Goal: Obtain resource: Obtain resource

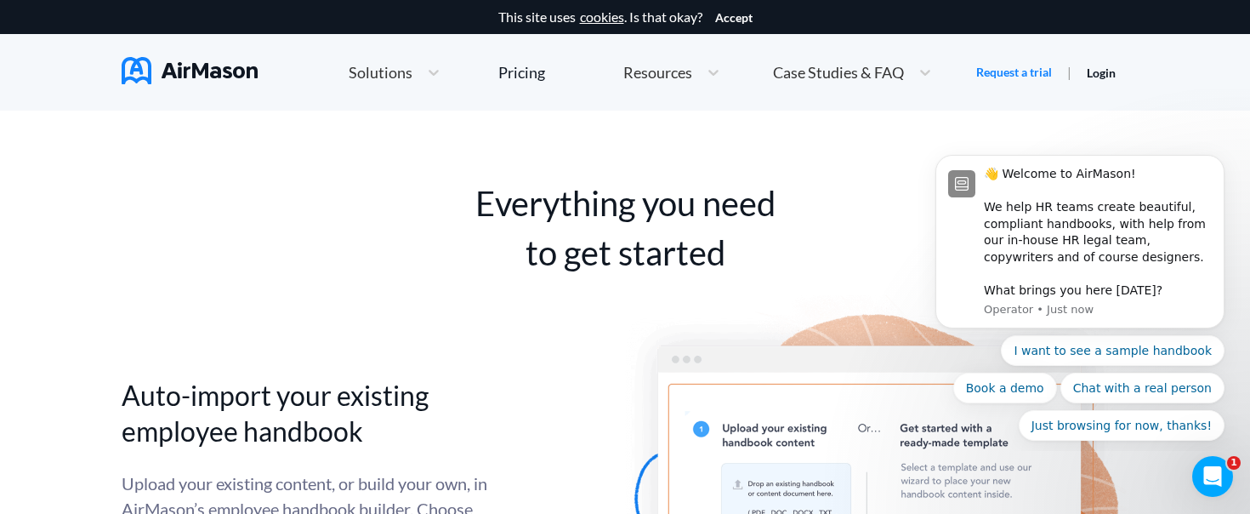
scroll to position [3247, 0]
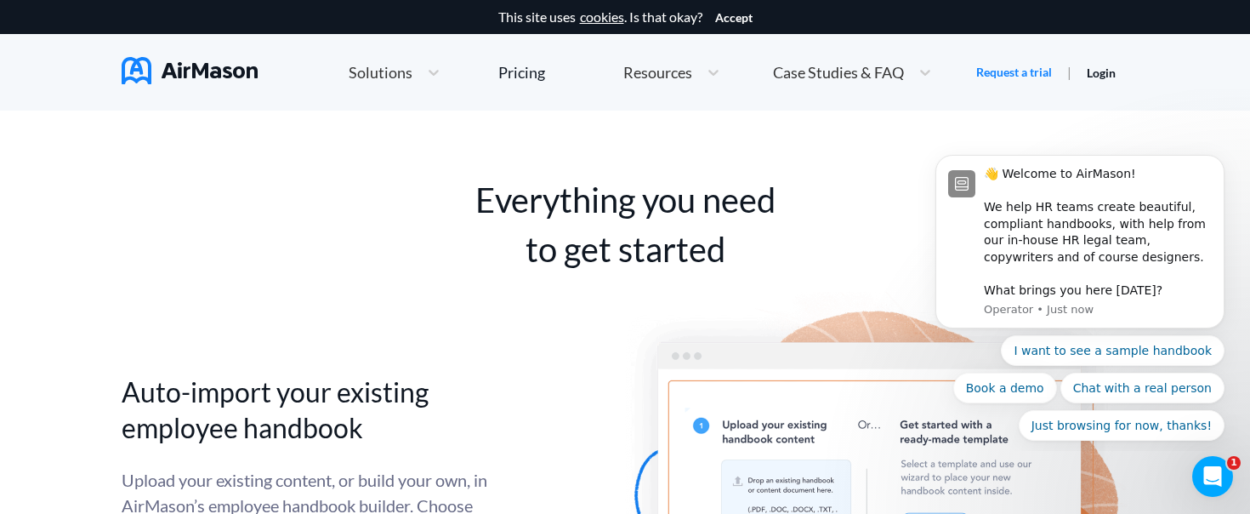
click at [378, 74] on span "Solutions" at bounding box center [381, 72] width 64 height 15
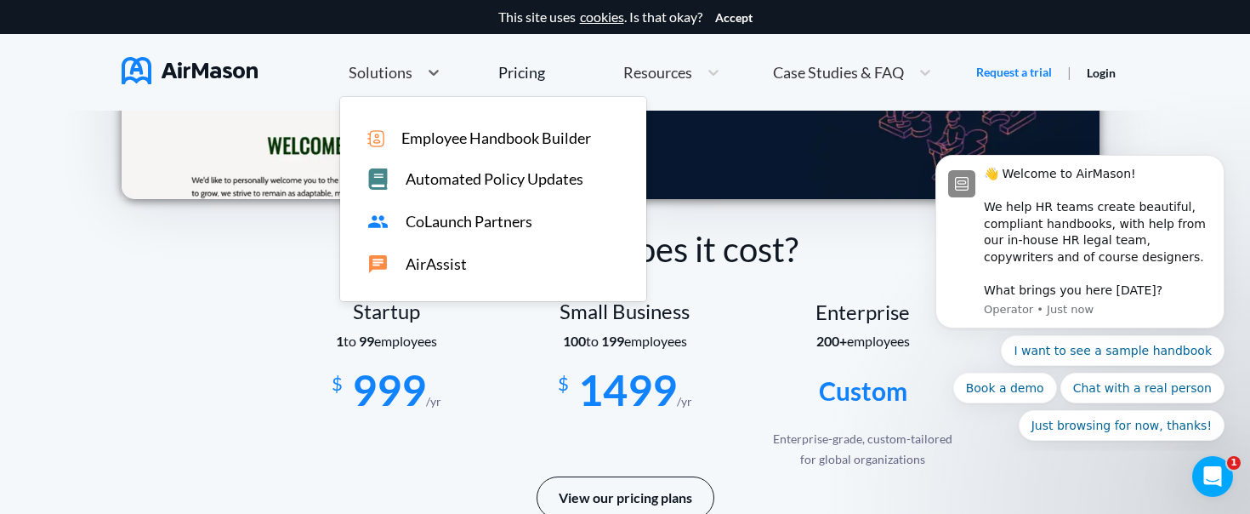
click at [427, 139] on span "Employee Handbook Builder" at bounding box center [496, 138] width 190 height 18
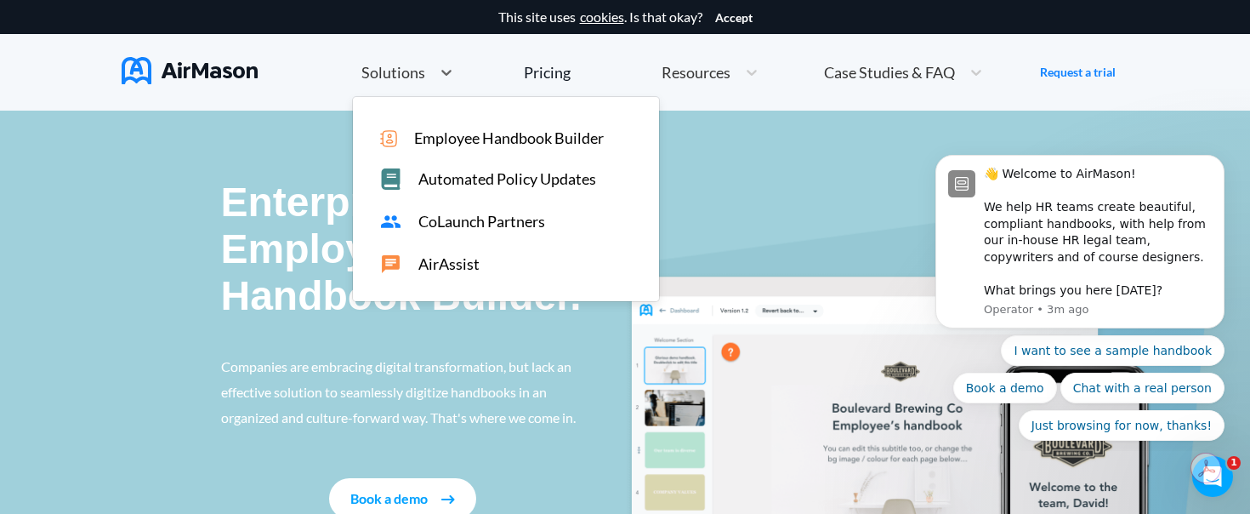
click at [408, 80] on div "Solutions" at bounding box center [392, 72] width 78 height 21
click at [430, 139] on span "Employee Handbook Builder" at bounding box center [509, 138] width 190 height 18
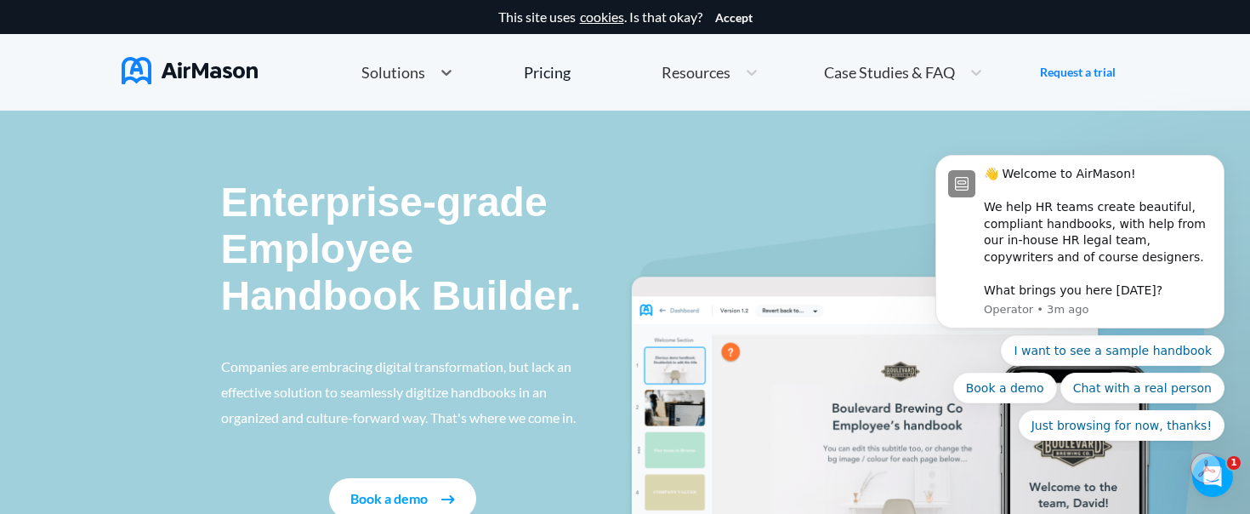
click at [412, 71] on span "Solutions" at bounding box center [393, 72] width 64 height 15
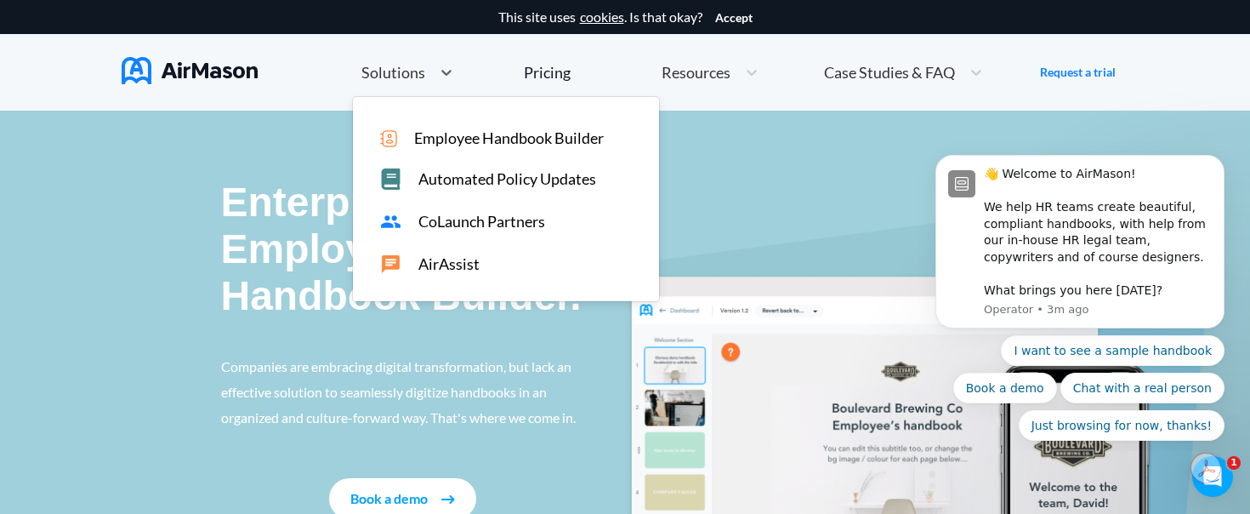
click at [430, 131] on span "Employee Handbook Builder" at bounding box center [509, 138] width 190 height 18
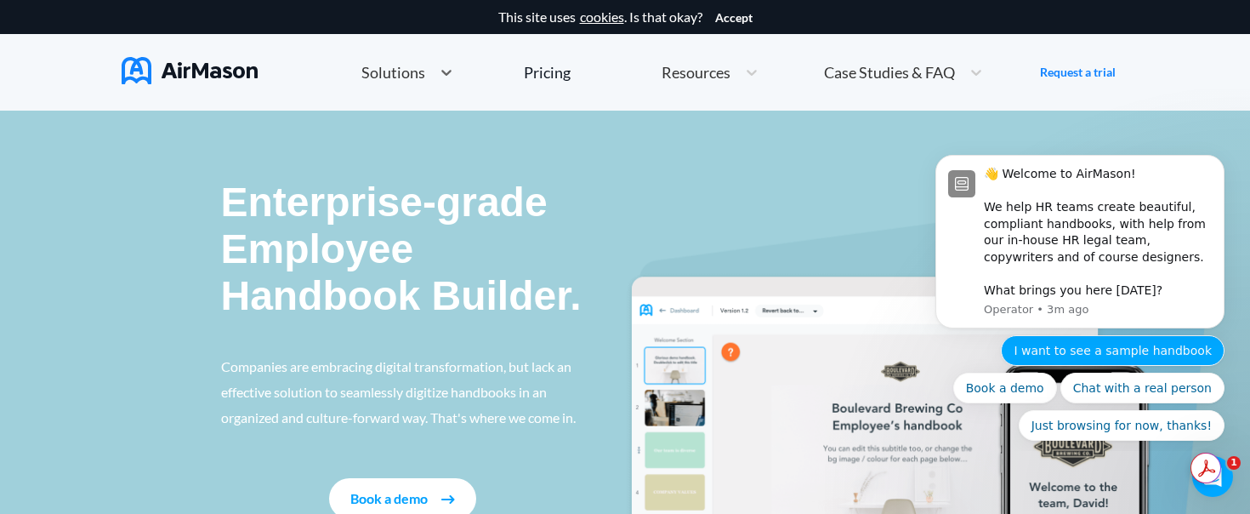
click at [1100, 351] on button "I want to see a sample handbook" at bounding box center [1113, 350] width 224 height 31
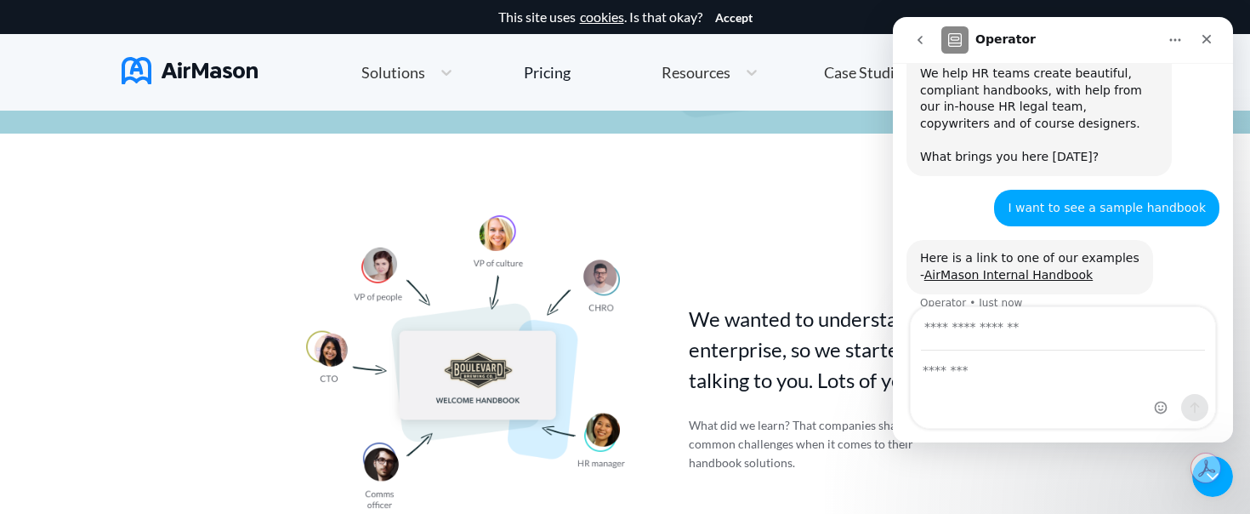
scroll to position [133, 0]
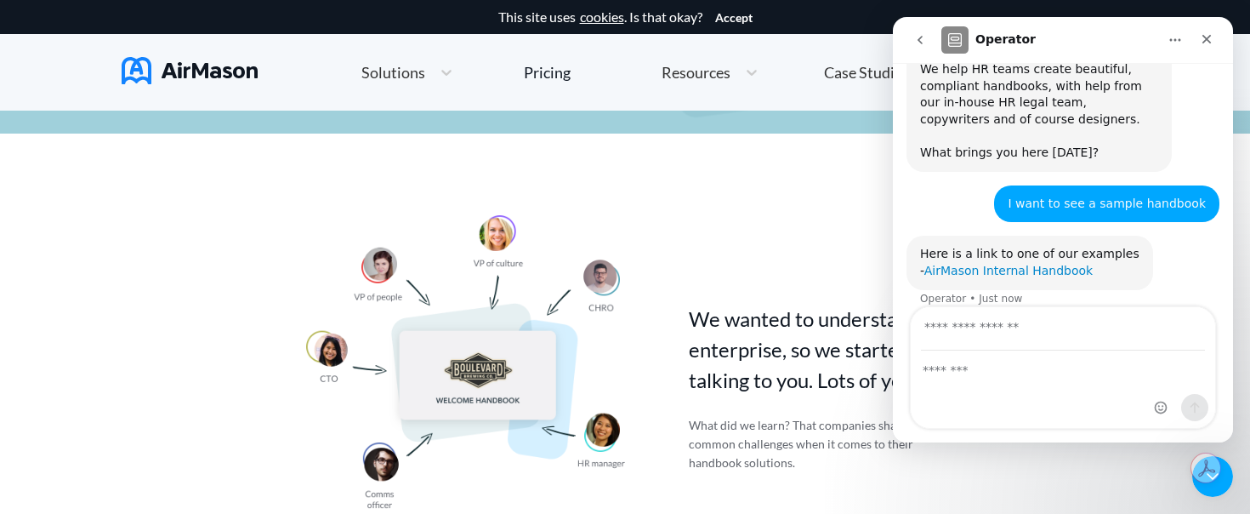
click at [1019, 264] on link "AirMason Internal Handbook" at bounding box center [1008, 271] width 168 height 14
